Goal: Transaction & Acquisition: Download file/media

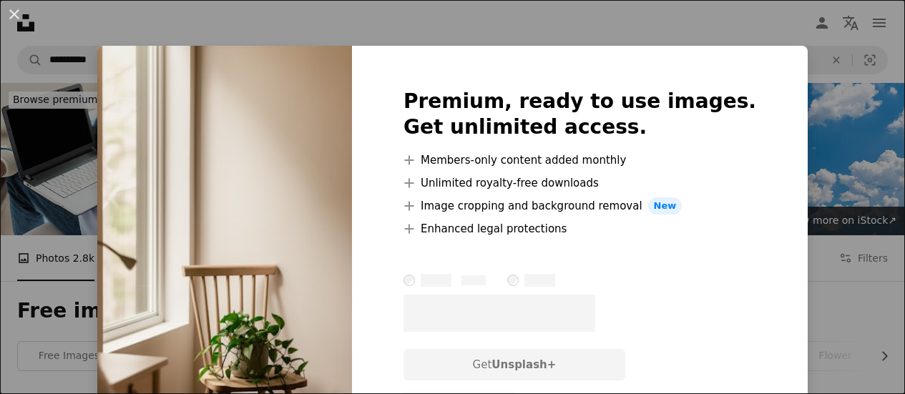
scroll to position [520, 0]
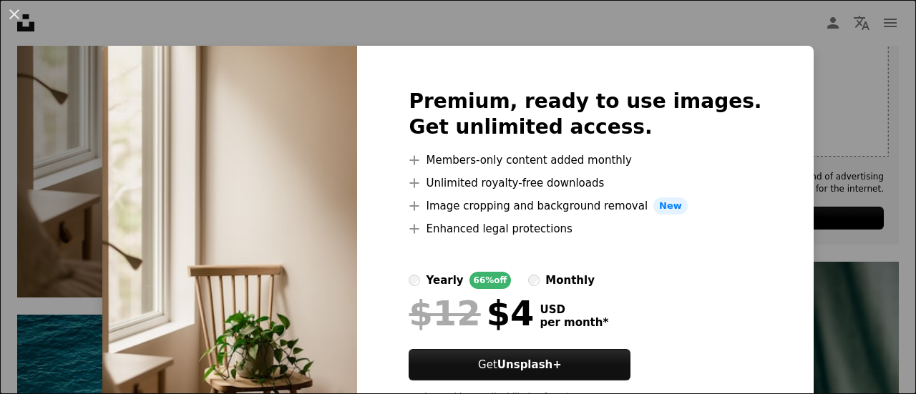
click at [803, 64] on div "An X shape Premium, ready to use images. Get unlimited access. A plus sign Memb…" at bounding box center [458, 197] width 916 height 394
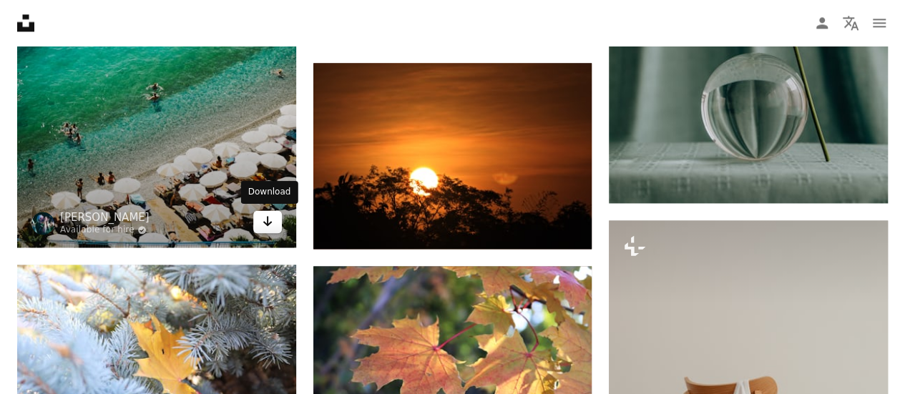
scroll to position [992, 0]
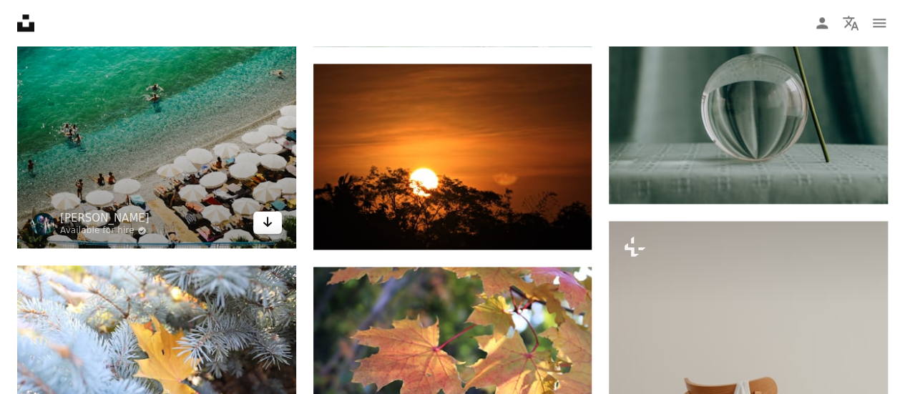
click at [265, 214] on icon "Arrow pointing down" at bounding box center [267, 221] width 11 height 17
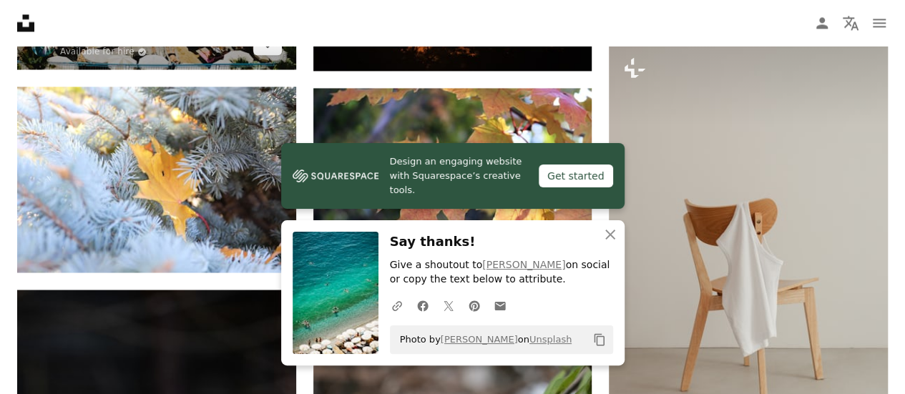
scroll to position [1151, 0]
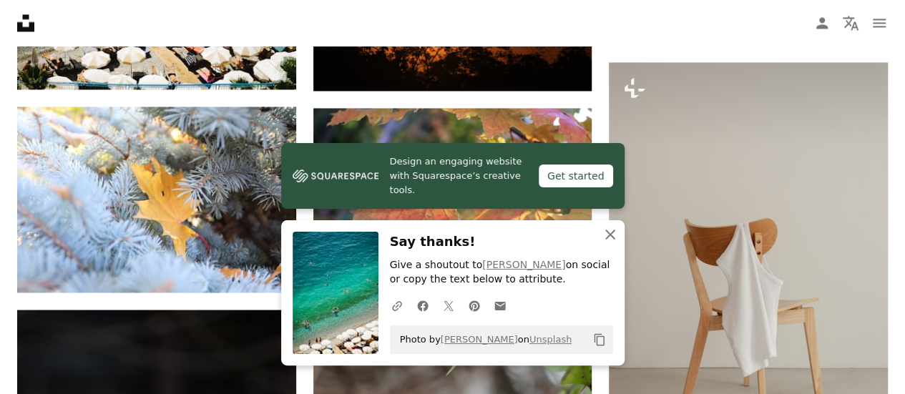
click at [610, 235] on icon "button" at bounding box center [610, 235] width 10 height 10
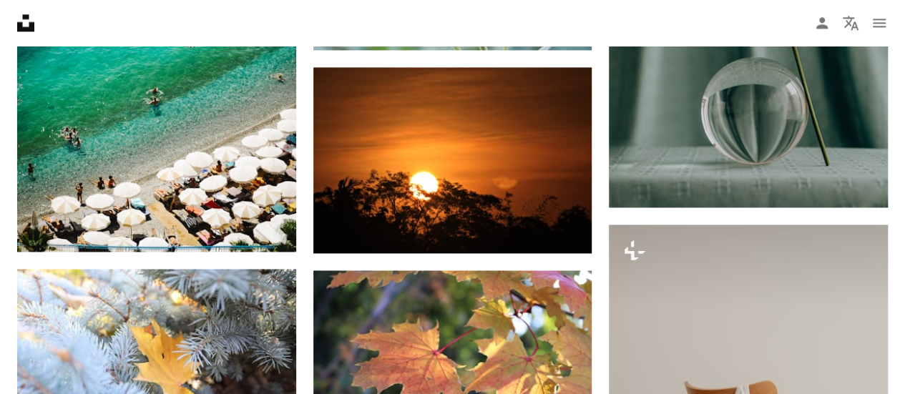
scroll to position [987, 0]
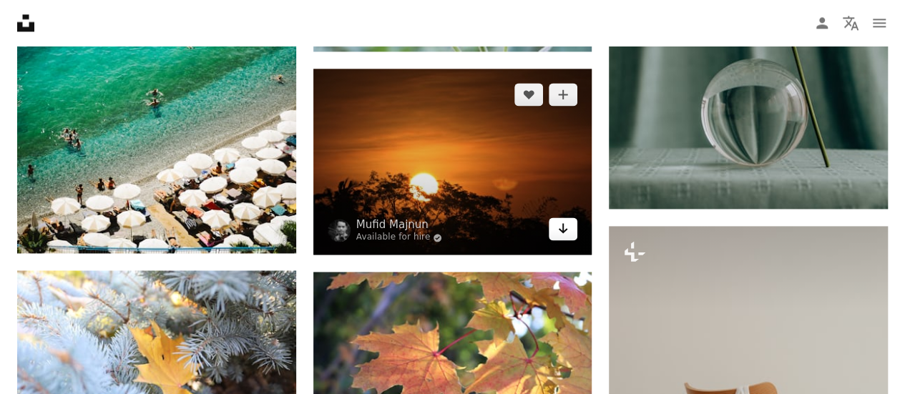
click at [557, 233] on link "Arrow pointing down" at bounding box center [563, 229] width 29 height 23
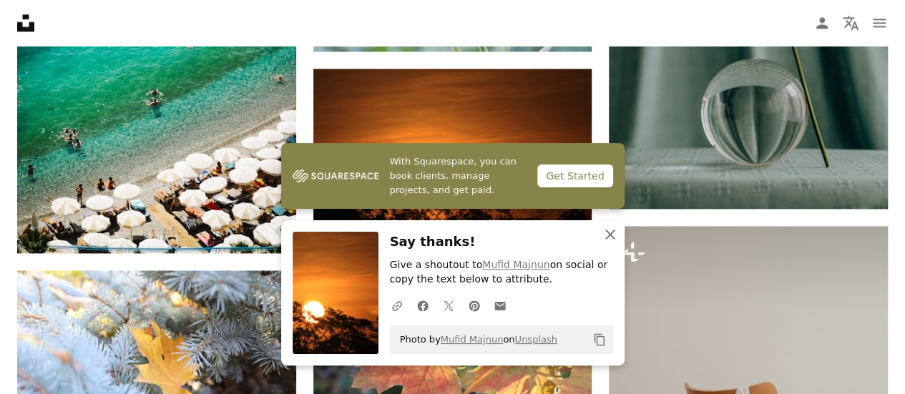
click at [611, 233] on icon "An X shape" at bounding box center [610, 234] width 17 height 17
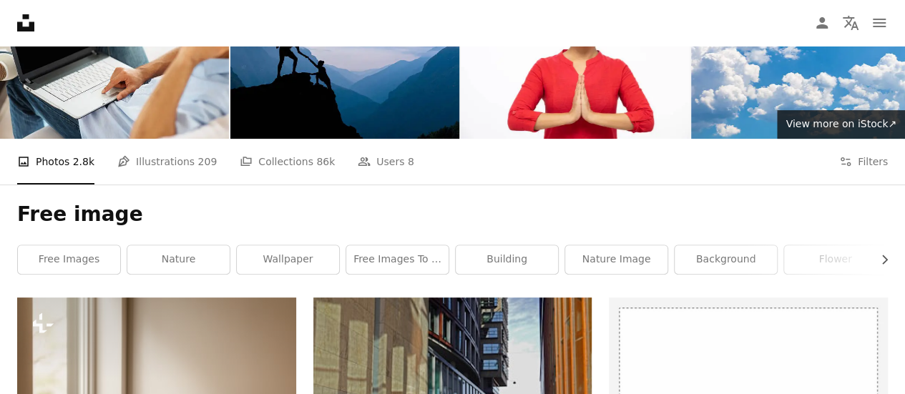
scroll to position [0, 0]
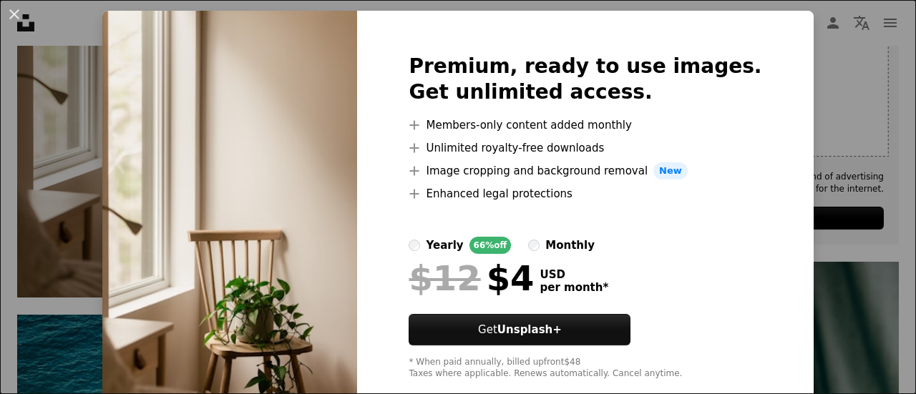
scroll to position [64, 0]
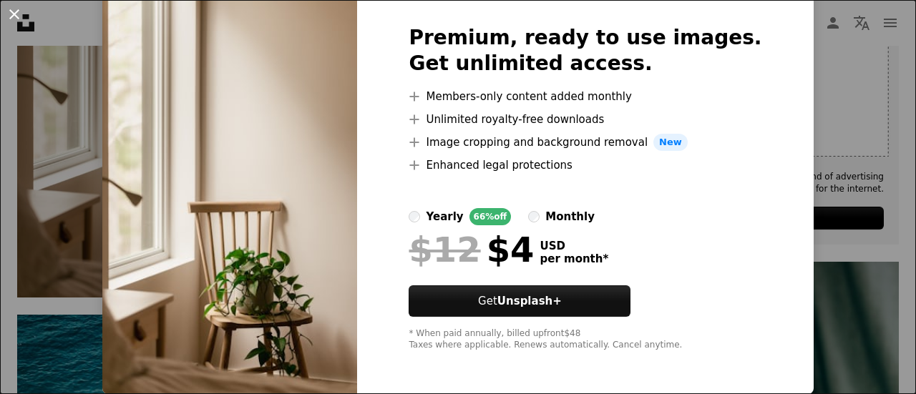
click at [15, 12] on button "An X shape" at bounding box center [14, 14] width 17 height 17
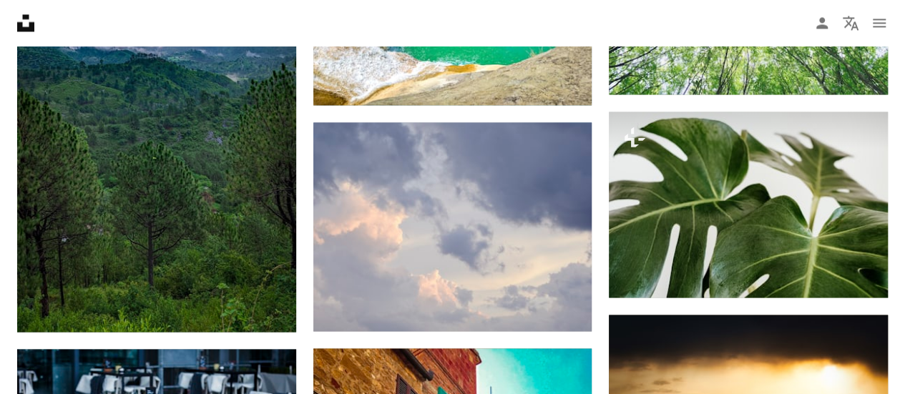
scroll to position [1095, 0]
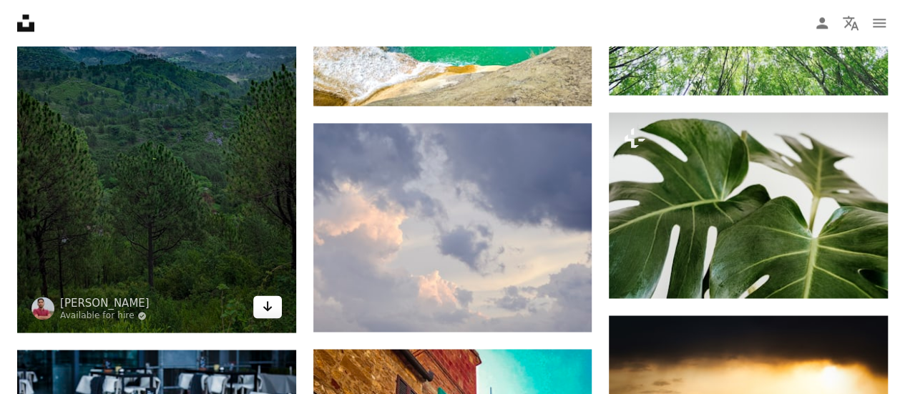
click at [262, 313] on icon "Arrow pointing down" at bounding box center [267, 306] width 11 height 17
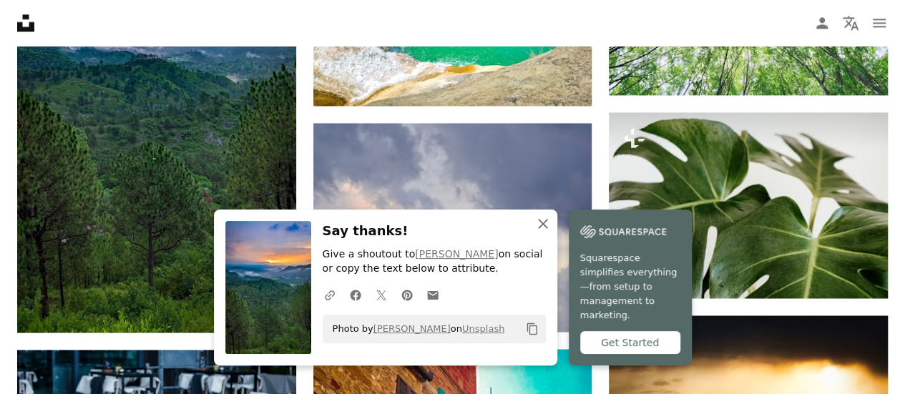
click at [541, 233] on icon "An X shape" at bounding box center [542, 223] width 17 height 17
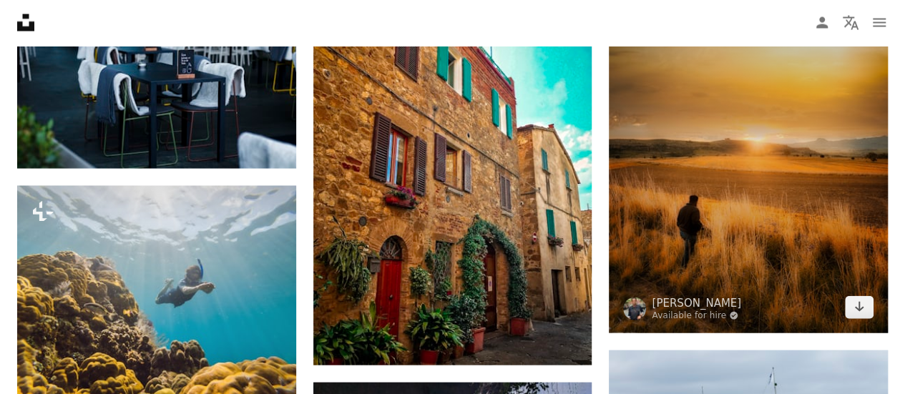
scroll to position [1450, 0]
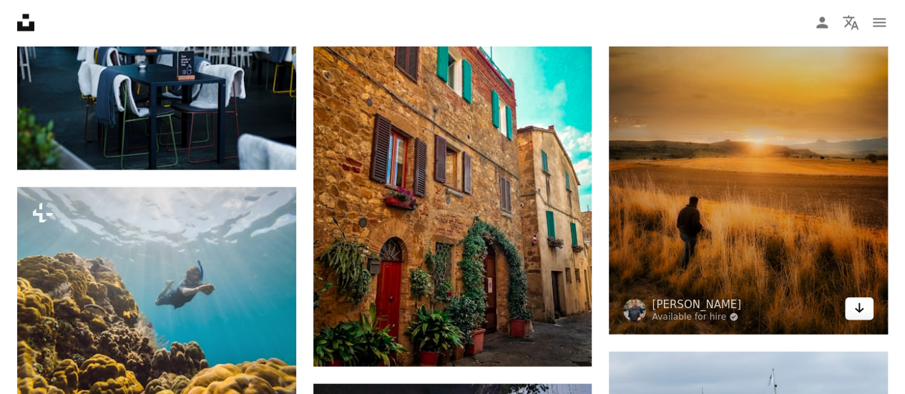
click at [859, 309] on icon "Download" at bounding box center [859, 308] width 9 height 10
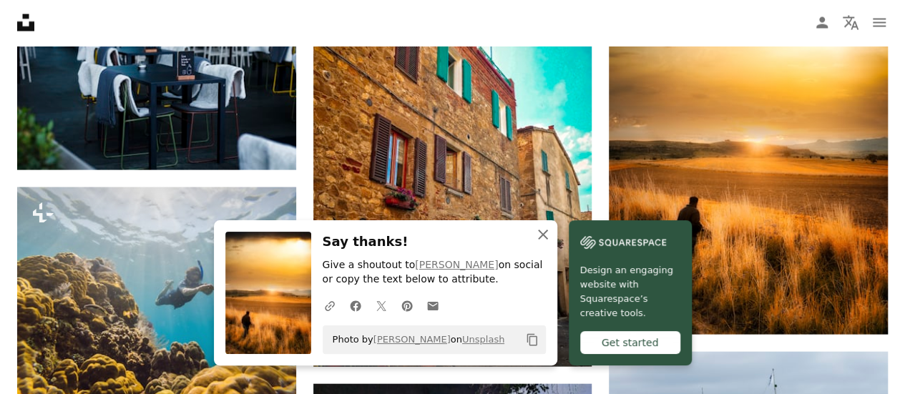
click at [539, 228] on icon "An X shape" at bounding box center [542, 234] width 17 height 17
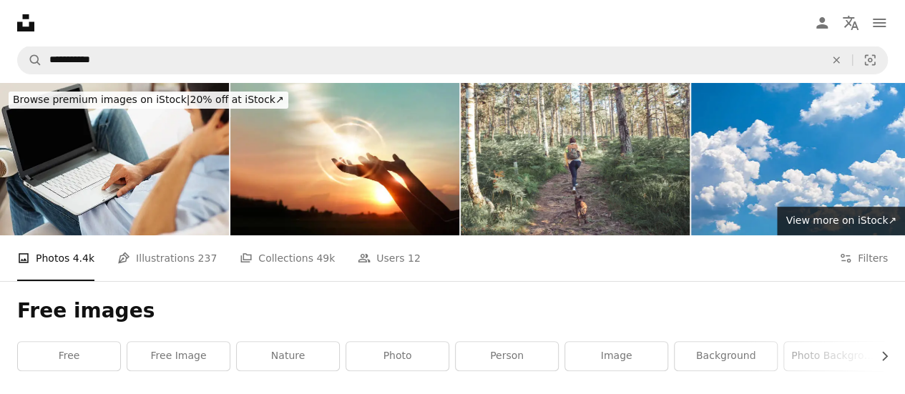
scroll to position [1, 0]
